Goal: Check status: Check status

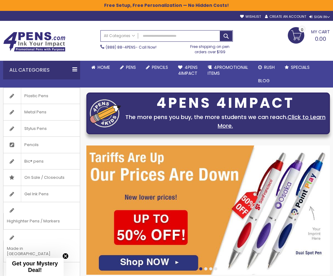
click at [311, 32] on link "My Cart 0.00 0" at bounding box center [309, 35] width 42 height 16
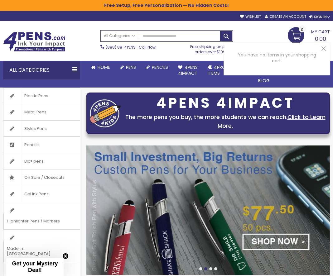
click at [291, 36] on link "My Cart 0.00 0" at bounding box center [309, 35] width 42 height 16
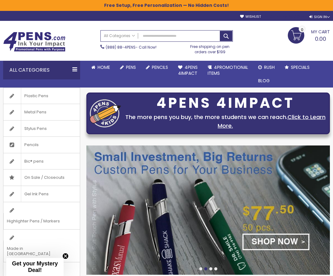
click at [286, 16] on link "Create an Account" at bounding box center [285, 16] width 41 height 5
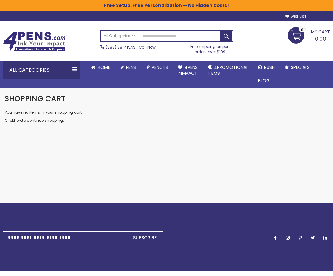
click at [313, 17] on div "Sign In" at bounding box center [319, 17] width 21 height 5
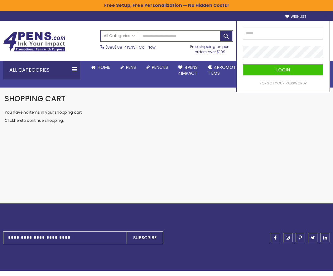
click at [317, 17] on div "Sign In" at bounding box center [319, 17] width 21 height 5
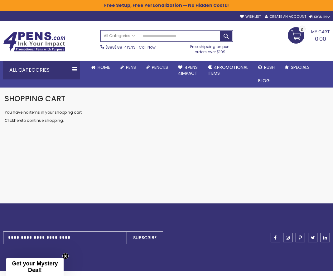
click at [318, 17] on div "Sign In" at bounding box center [319, 17] width 21 height 5
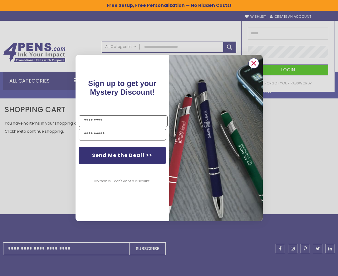
click at [258, 64] on circle "Close dialog" at bounding box center [253, 63] width 9 height 9
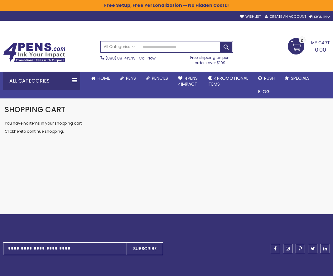
click at [317, 20] on div "Skip to Content sample Wishlist Sign Out Sign In Sign In Login Forgot Your Pass…" at bounding box center [166, 16] width 333 height 10
click at [318, 19] on div "Sign In" at bounding box center [319, 17] width 21 height 5
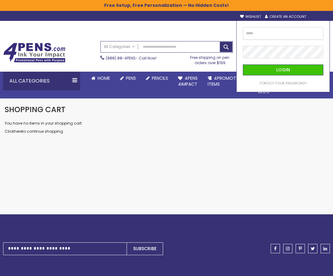
type input "**********"
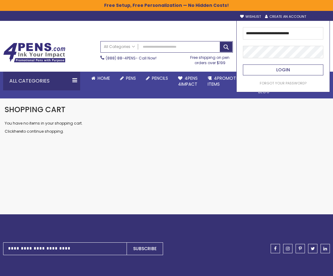
click at [282, 71] on span "Login" at bounding box center [283, 70] width 14 height 6
click at [281, 70] on span "Login" at bounding box center [283, 70] width 14 height 6
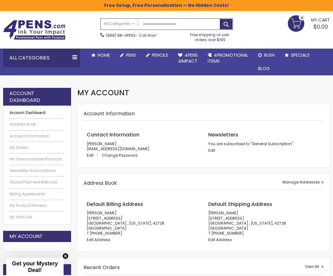
scroll to position [11, 0]
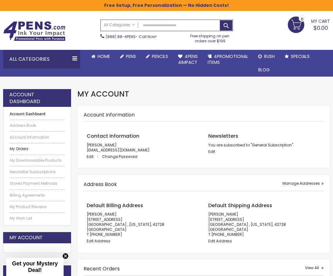
click at [33, 149] on link "My Orders" at bounding box center [37, 149] width 55 height 5
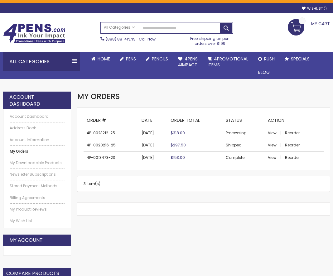
scroll to position [8, 0]
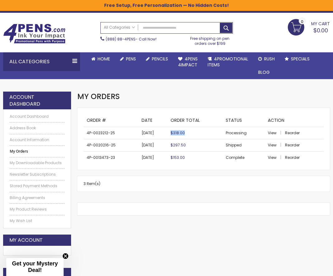
drag, startPoint x: 168, startPoint y: 133, endPoint x: 207, endPoint y: 134, distance: 39.3
click at [207, 134] on tr "4P-0023212-25 [DATE] $318.00 Processing View Reorder" at bounding box center [204, 133] width 240 height 12
click at [207, 134] on td "$318.00" at bounding box center [194, 133] width 55 height 12
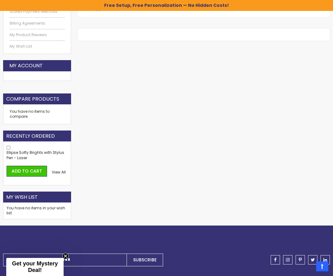
scroll to position [0, 0]
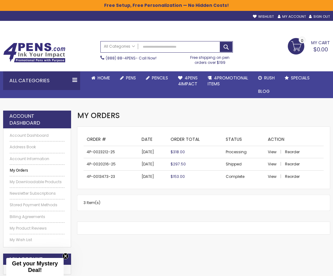
click at [102, 151] on td "4P-0023212-25" at bounding box center [111, 152] width 55 height 12
